Goal: Information Seeking & Learning: Learn about a topic

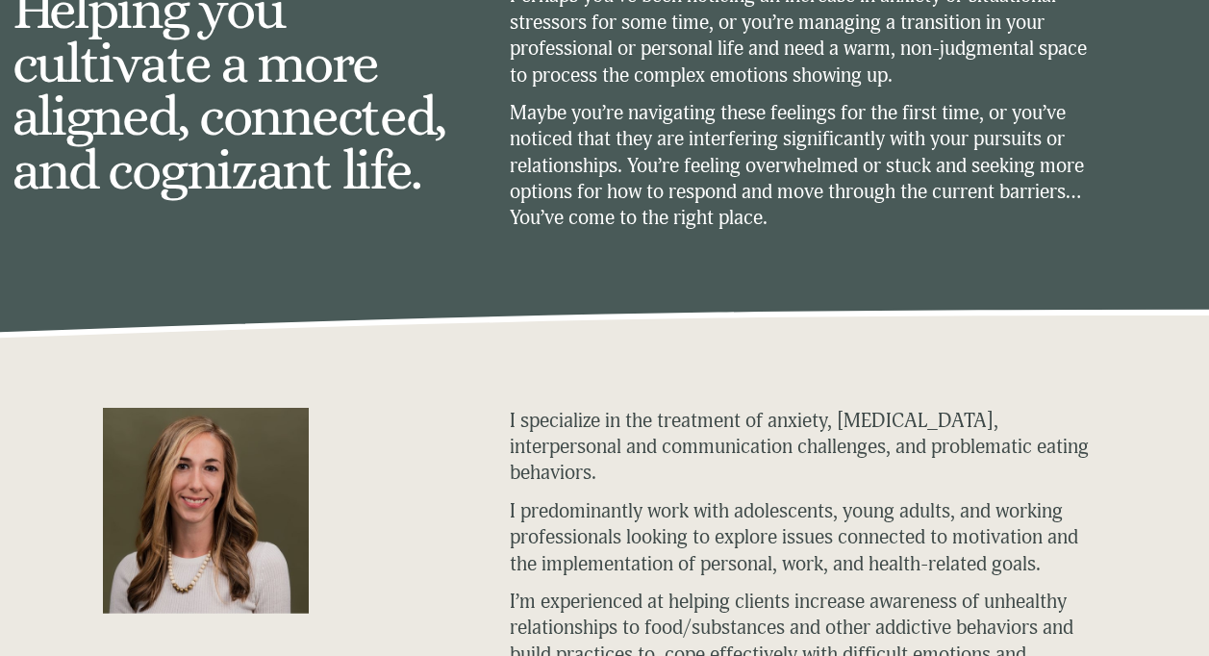
scroll to position [577, 0]
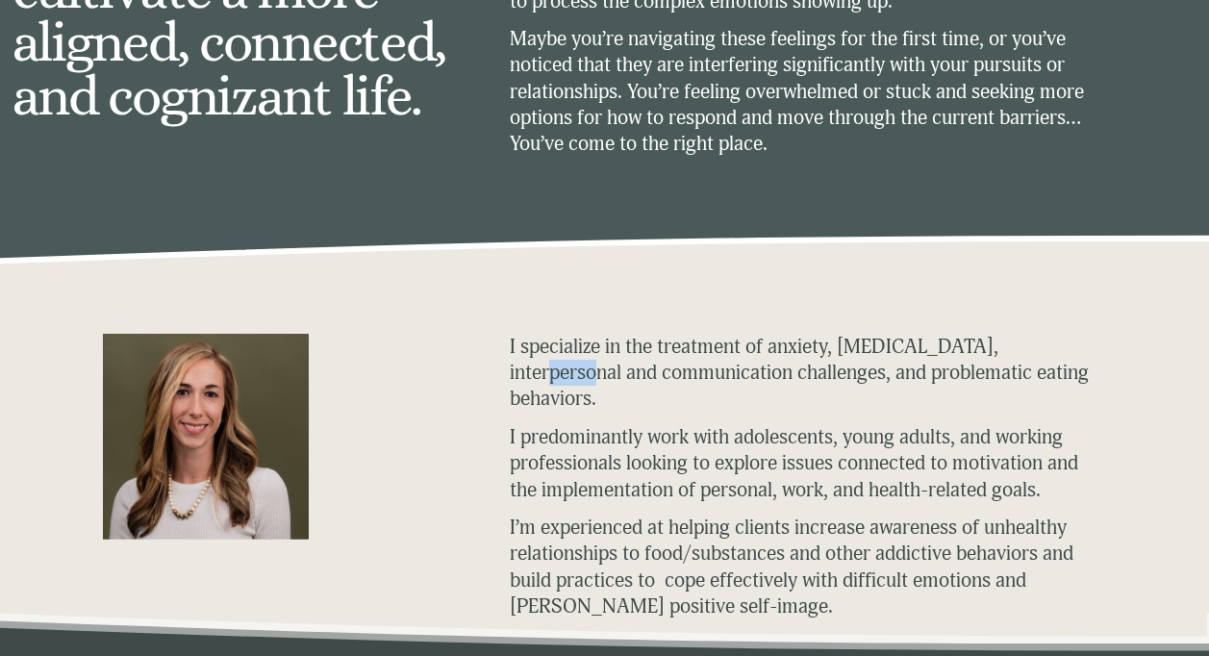
drag, startPoint x: 1038, startPoint y: 356, endPoint x: 1074, endPoint y: 357, distance: 35.6
click at [1074, 357] on p "I specialize in the treatment of anxiety, [MEDICAL_DATA], interpersonal and com…" at bounding box center [803, 373] width 587 height 79
click at [865, 359] on p "I specialize in the treatment of anxiety, [MEDICAL_DATA], interpersonal and com…" at bounding box center [803, 373] width 587 height 79
click at [720, 385] on p "I specialize in the treatment of anxiety, [MEDICAL_DATA], interpersonal and com…" at bounding box center [803, 373] width 587 height 79
drag, startPoint x: 720, startPoint y: 385, endPoint x: 805, endPoint y: 406, distance: 87.2
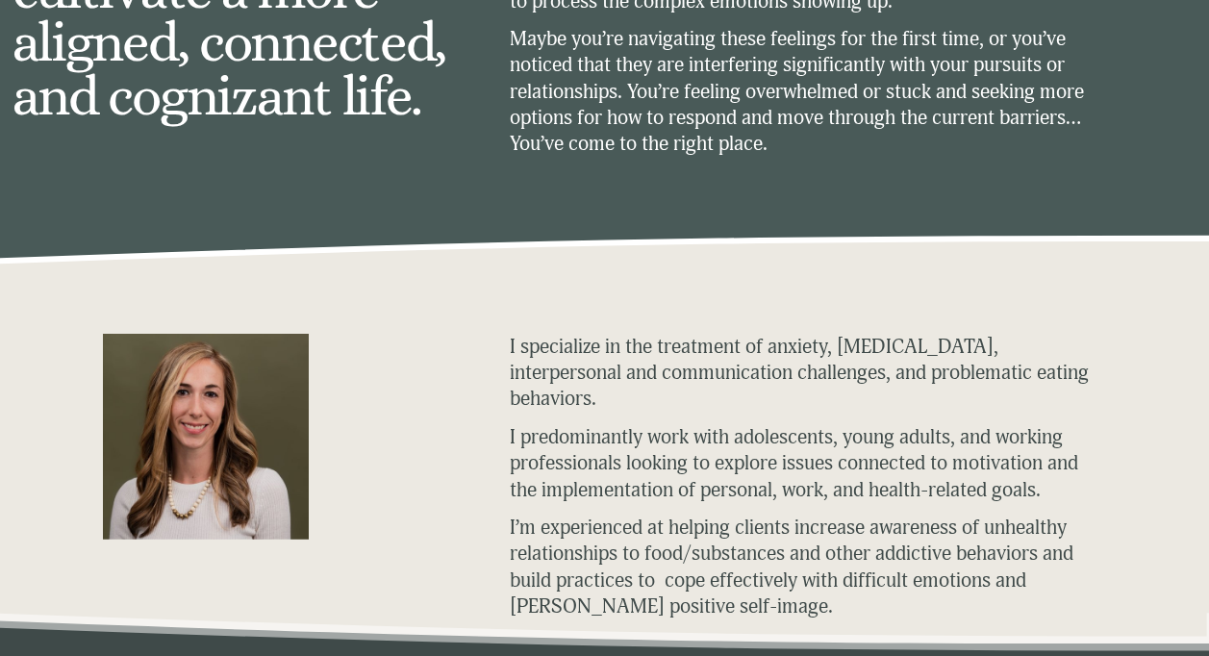
click at [805, 424] on p "I predominantly work with adolescents, young adults, and working professionals …" at bounding box center [803, 463] width 587 height 79
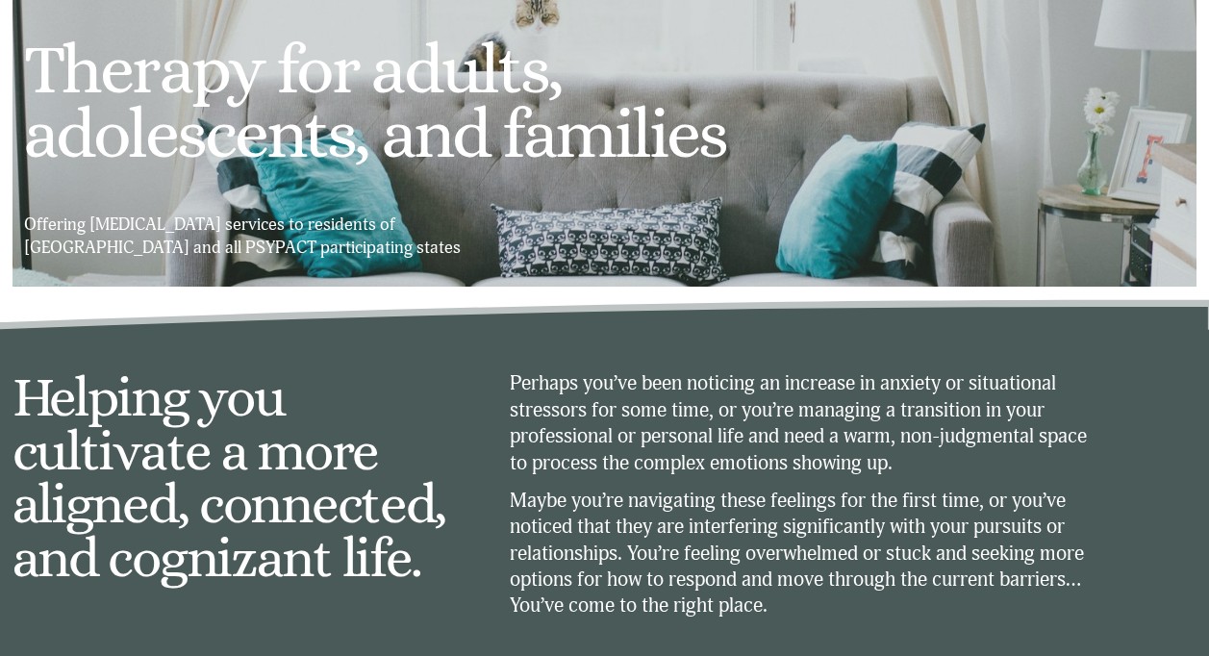
scroll to position [0, 0]
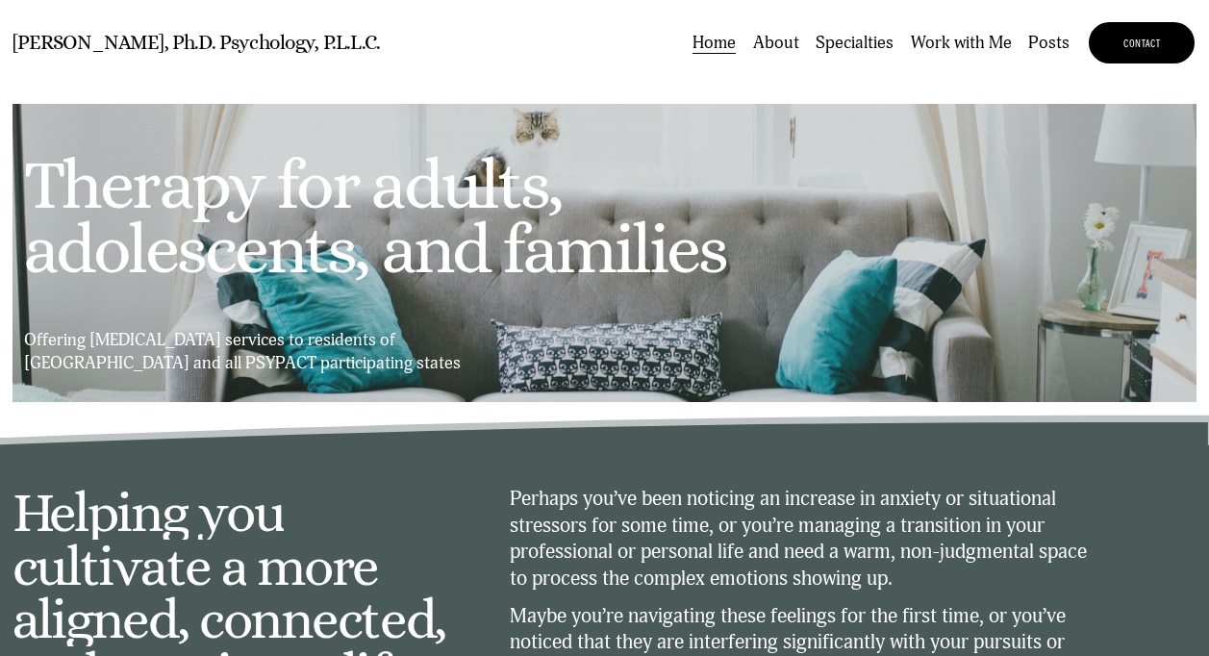
click at [776, 56] on link "About" at bounding box center [776, 43] width 46 height 26
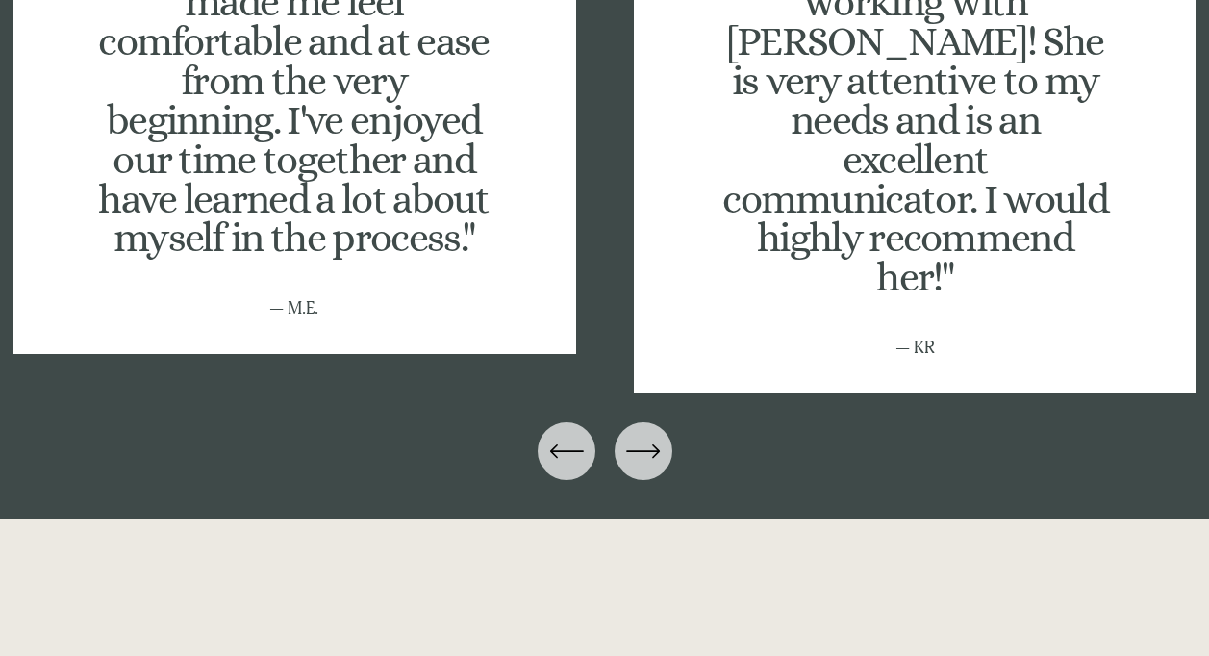
scroll to position [2211, 0]
